Goal: Task Accomplishment & Management: Manage account settings

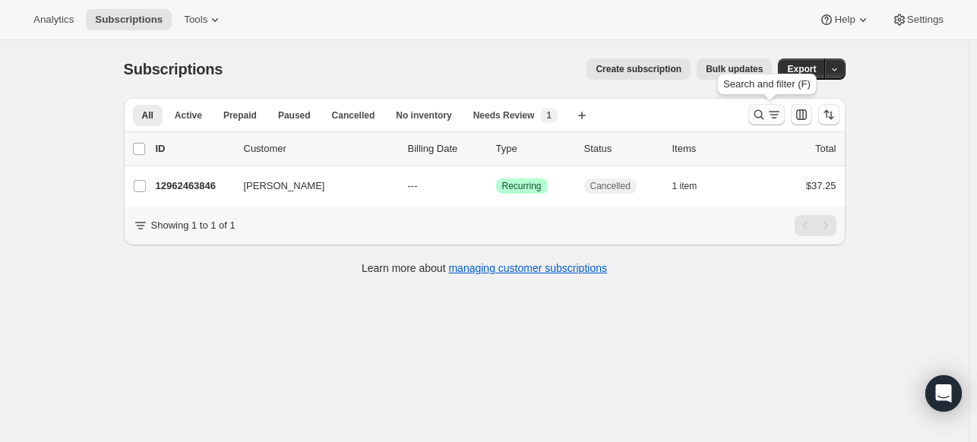
click at [759, 113] on icon "Search and filter results" at bounding box center [758, 114] width 15 height 15
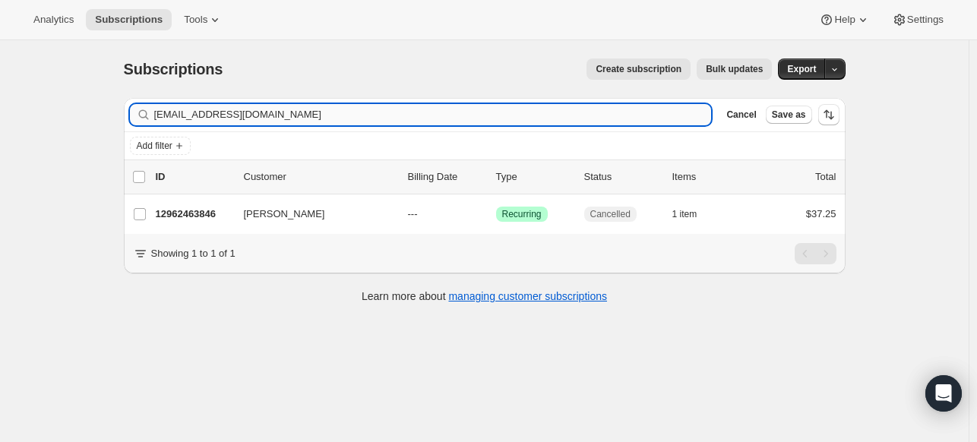
click at [425, 118] on input "[EMAIL_ADDRESS][DOMAIN_NAME]" at bounding box center [433, 114] width 558 height 21
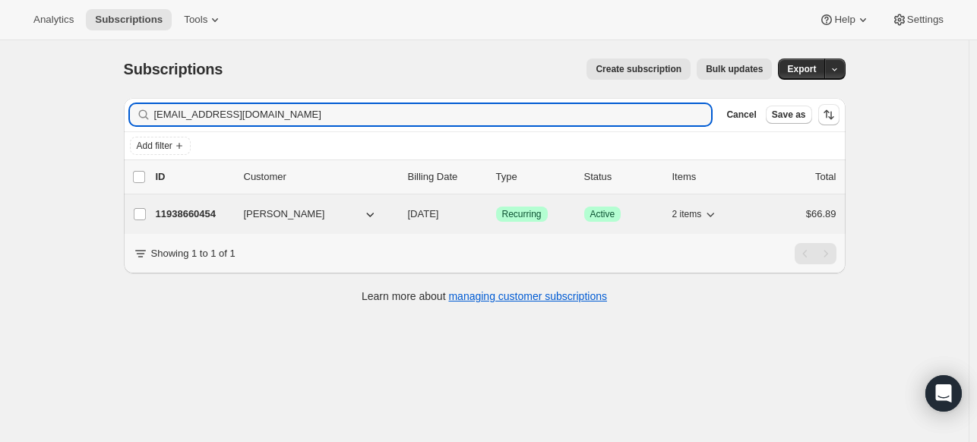
type input "[EMAIL_ADDRESS][DOMAIN_NAME]"
click at [203, 207] on p "11938660454" at bounding box center [194, 214] width 76 height 15
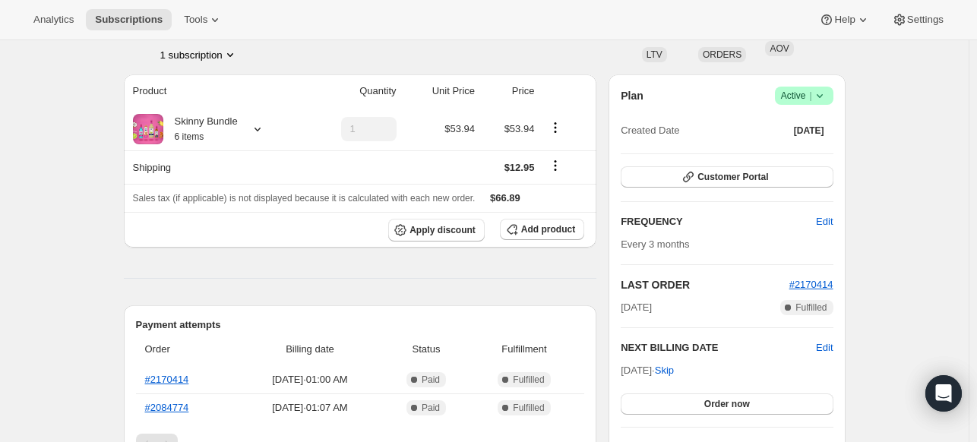
scroll to position [76, 0]
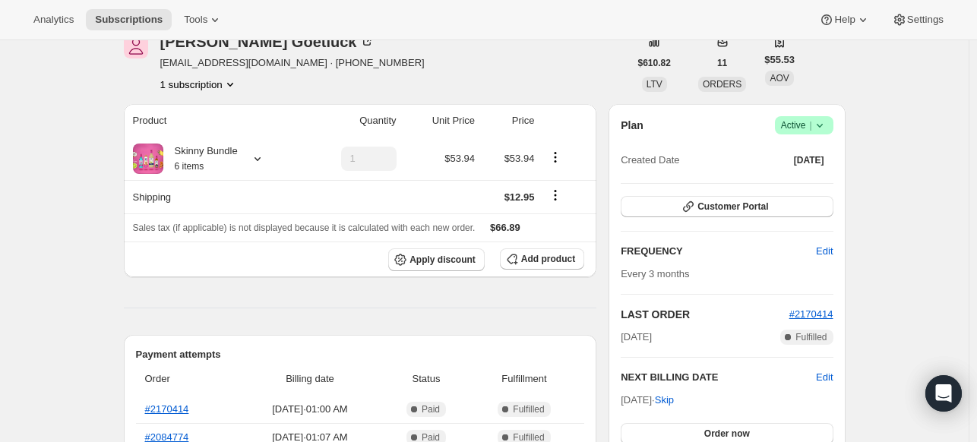
click at [830, 128] on span "Success Active |" at bounding box center [804, 125] width 58 height 18
click at [784, 182] on span "Cancel subscription" at bounding box center [802, 180] width 86 height 11
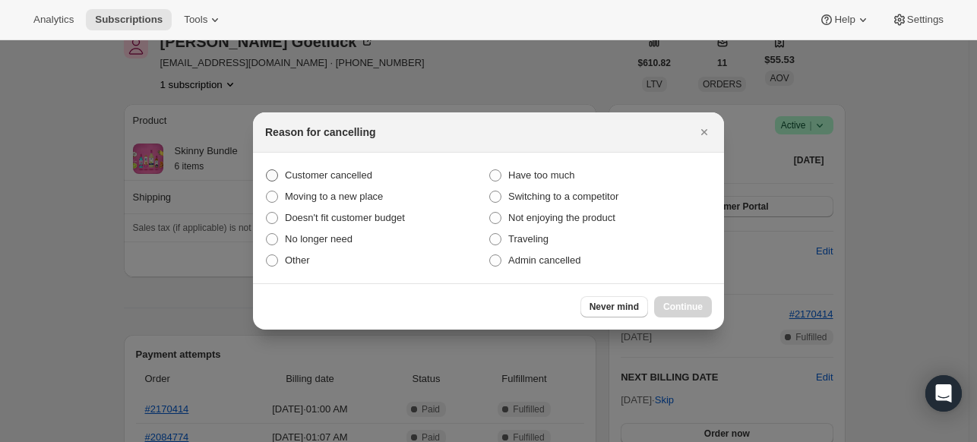
click at [347, 173] on span "Customer cancelled" at bounding box center [328, 174] width 87 height 11
click at [267, 170] on input "Customer cancelled" at bounding box center [266, 169] width 1 height 1
radio input "true"
click at [673, 305] on span "Continue" at bounding box center [682, 307] width 39 height 12
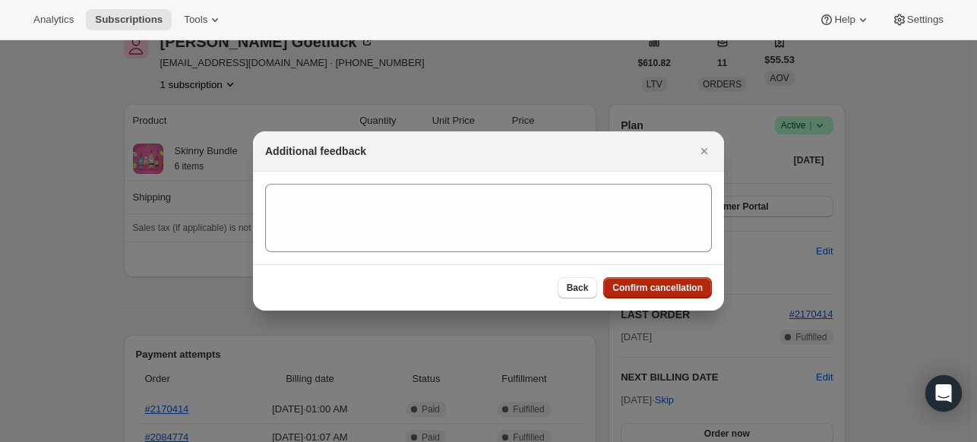
click at [665, 290] on span "Confirm cancellation" at bounding box center [657, 288] width 90 height 12
